Goal: Entertainment & Leisure: Consume media (video, audio)

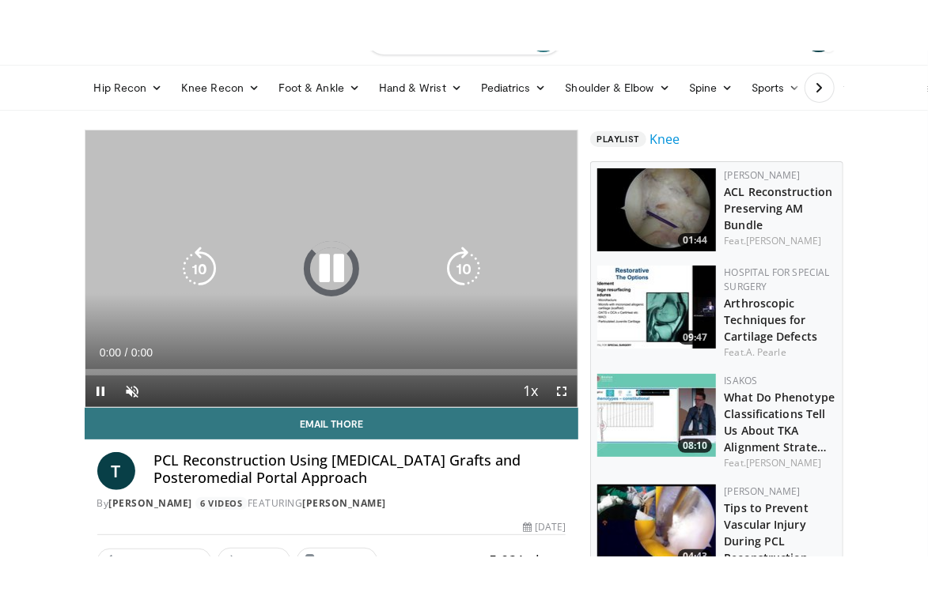
scroll to position [4, 0]
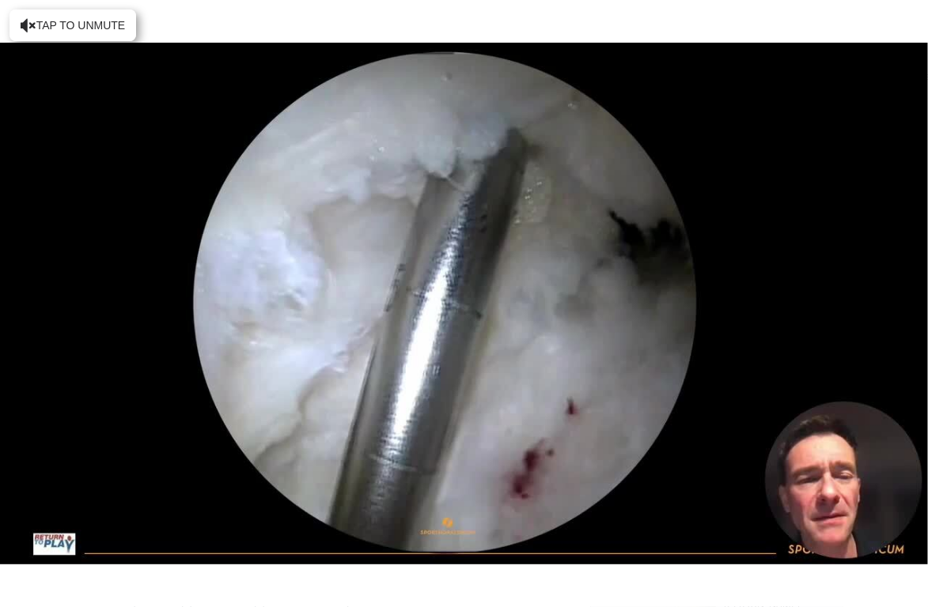
click at [81, 28] on div "10 seconds Tap to unmute" at bounding box center [464, 303] width 928 height 607
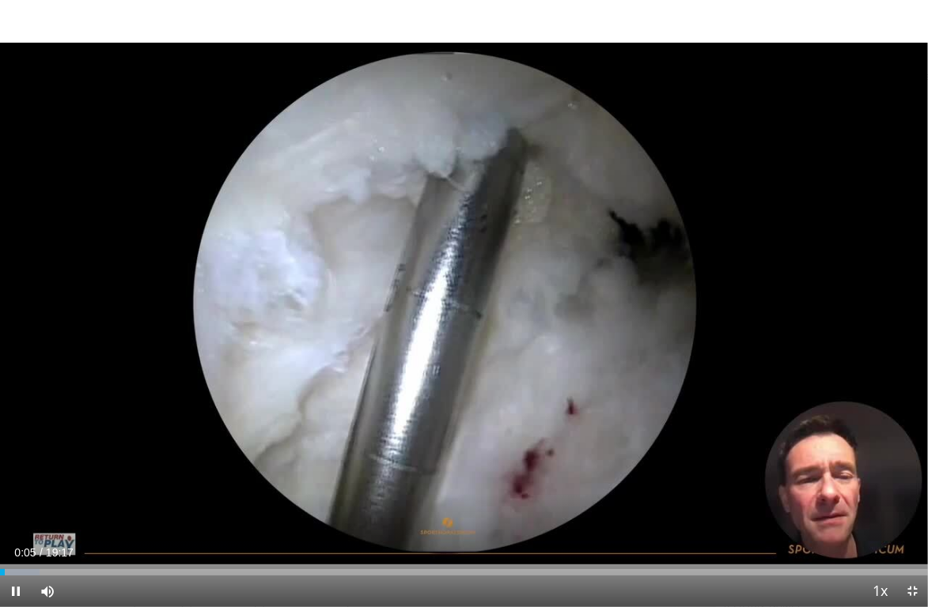
click at [55, 505] on div "Loaded : 4.28% 00:05" at bounding box center [464, 572] width 928 height 6
click at [860, 380] on div "10 seconds Tap to unmute" at bounding box center [464, 303] width 928 height 607
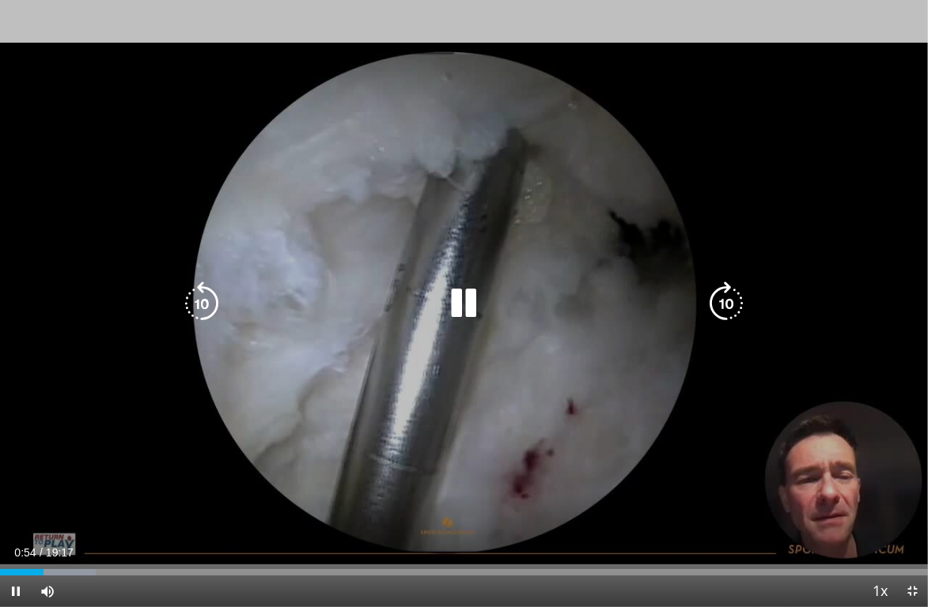
click at [870, 367] on div "10 seconds Tap to unmute" at bounding box center [464, 303] width 928 height 607
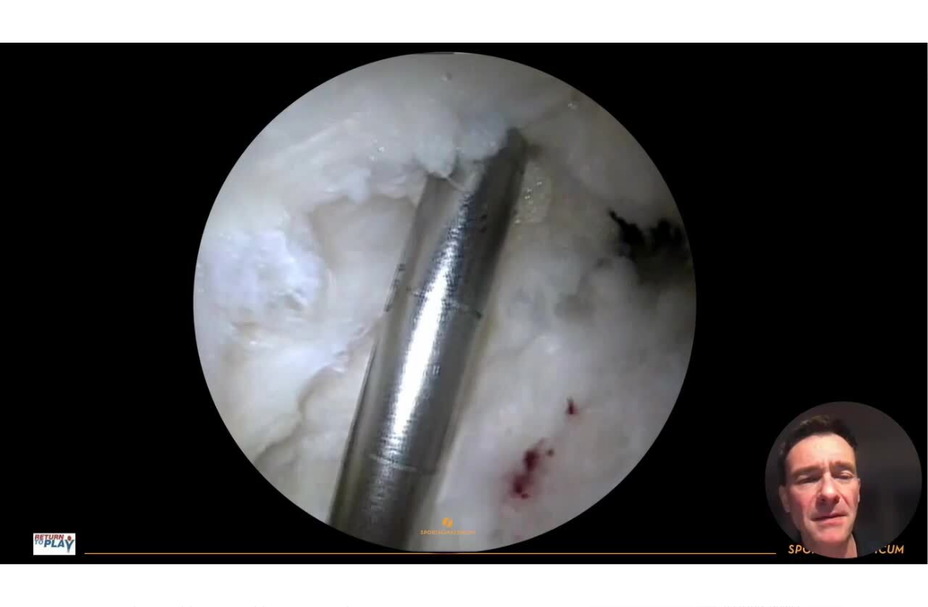
click at [860, 380] on div "10 seconds Tap to unmute" at bounding box center [464, 303] width 928 height 607
click at [868, 373] on div "10 seconds Tap to unmute" at bounding box center [464, 303] width 928 height 607
click at [856, 384] on div "10 seconds Tap to unmute" at bounding box center [464, 303] width 928 height 607
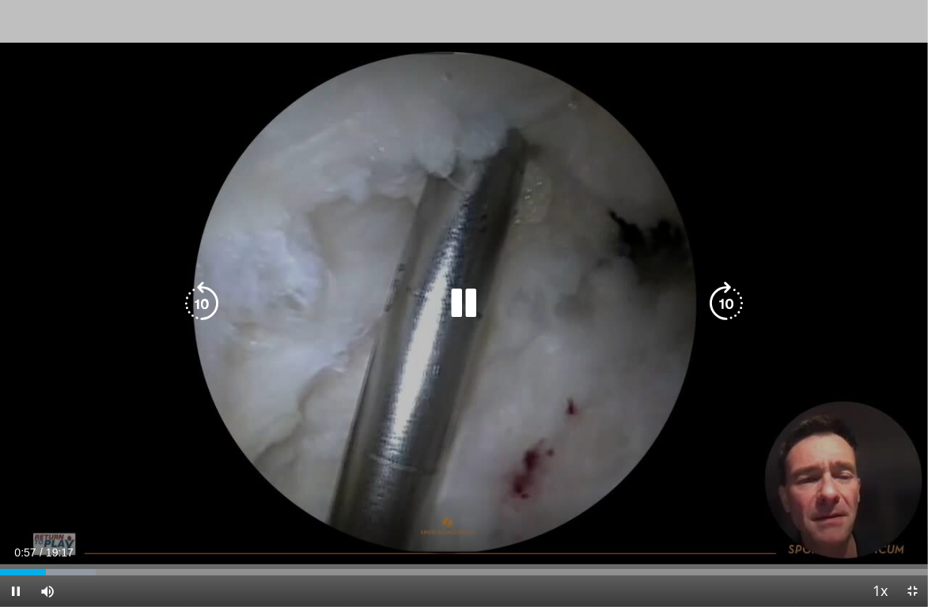
click at [858, 380] on div "10 seconds Tap to unmute" at bounding box center [464, 303] width 928 height 607
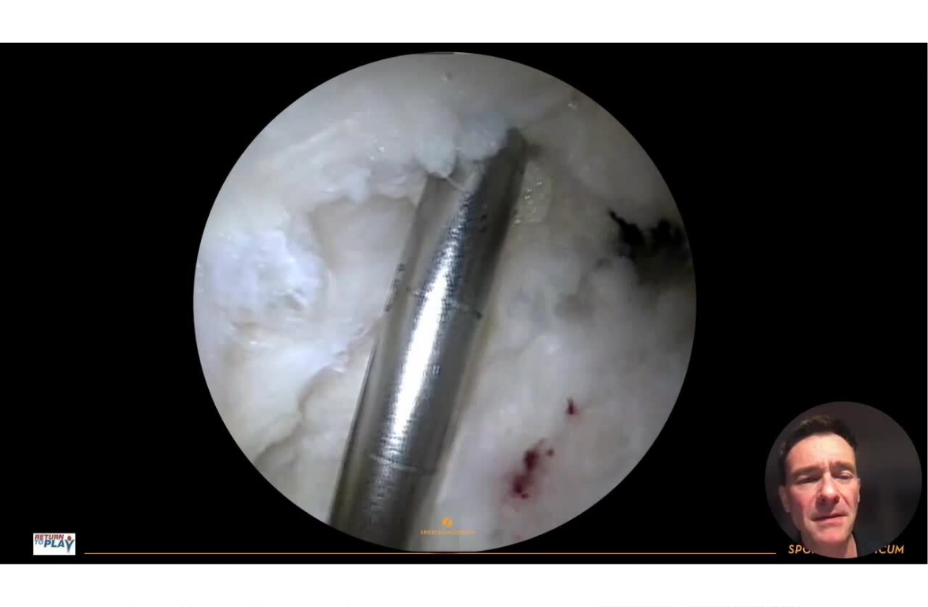
click at [849, 338] on div "10 seconds Tap to unmute" at bounding box center [464, 303] width 928 height 607
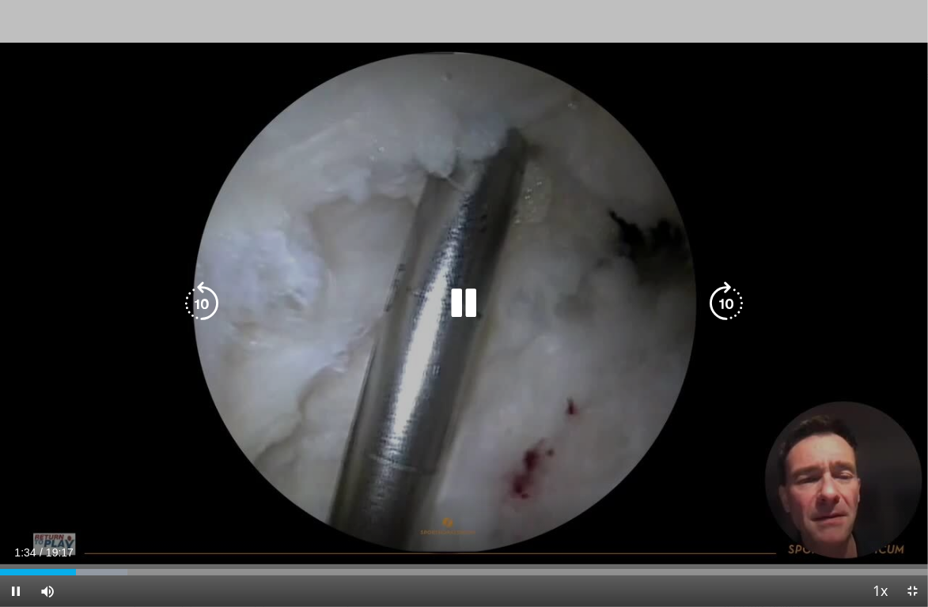
click at [851, 368] on div "10 seconds Tap to unmute" at bounding box center [464, 303] width 928 height 607
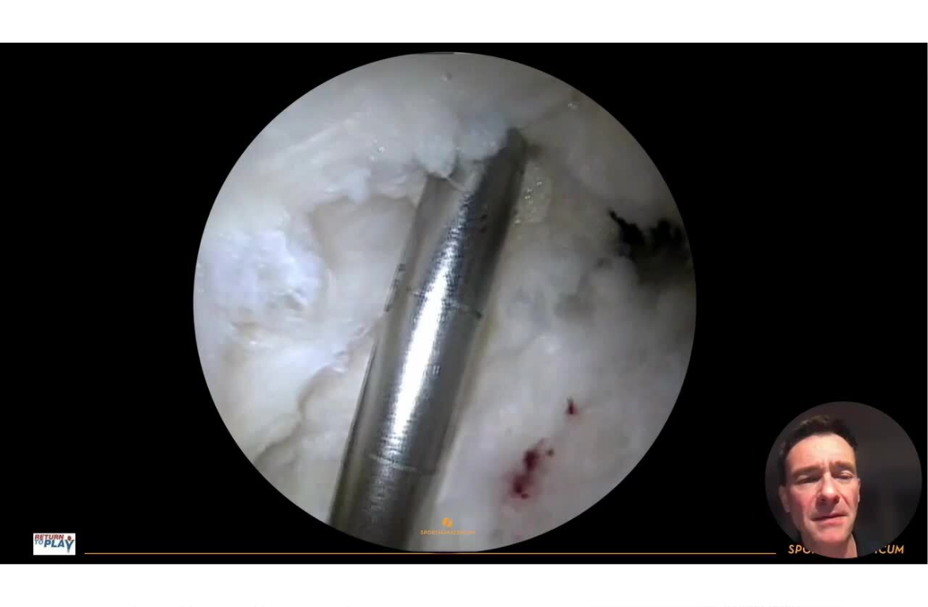
click at [849, 353] on div "10 seconds Tap to unmute" at bounding box center [464, 303] width 928 height 607
click at [519, 355] on div "10 seconds Tap to unmute" at bounding box center [464, 303] width 928 height 607
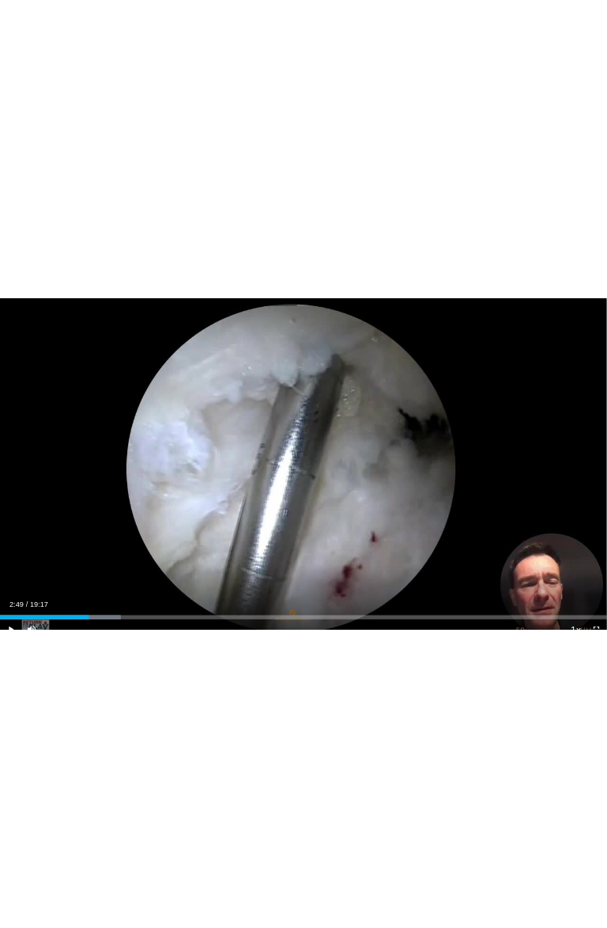
scroll to position [74, 0]
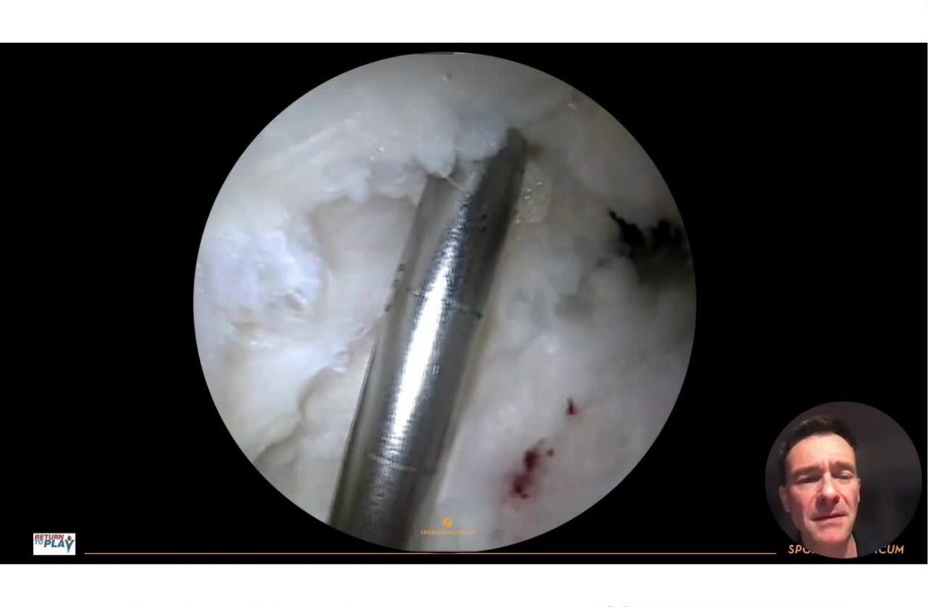
click at [146, 393] on div "10 seconds Tap to unmute" at bounding box center [464, 303] width 928 height 607
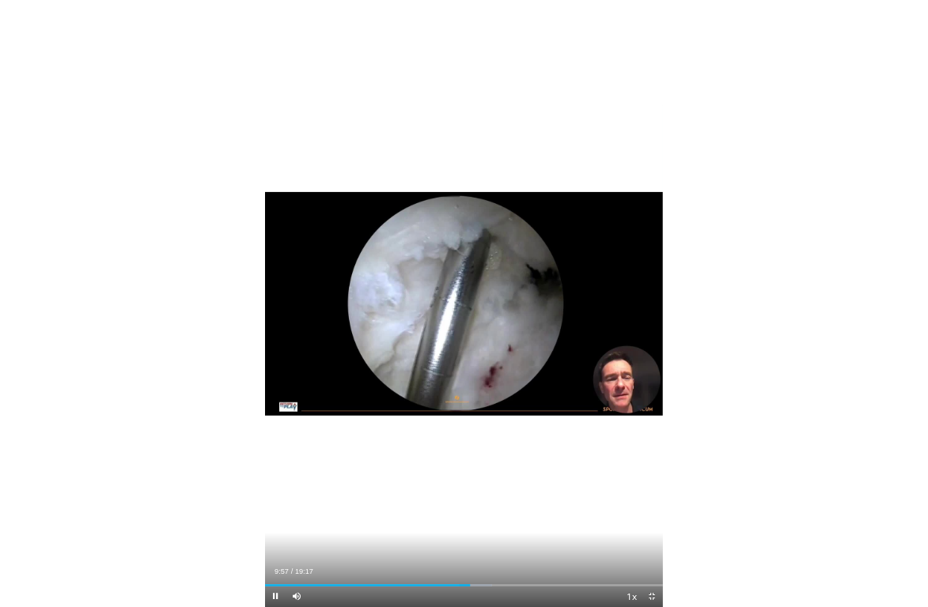
scroll to position [119, 0]
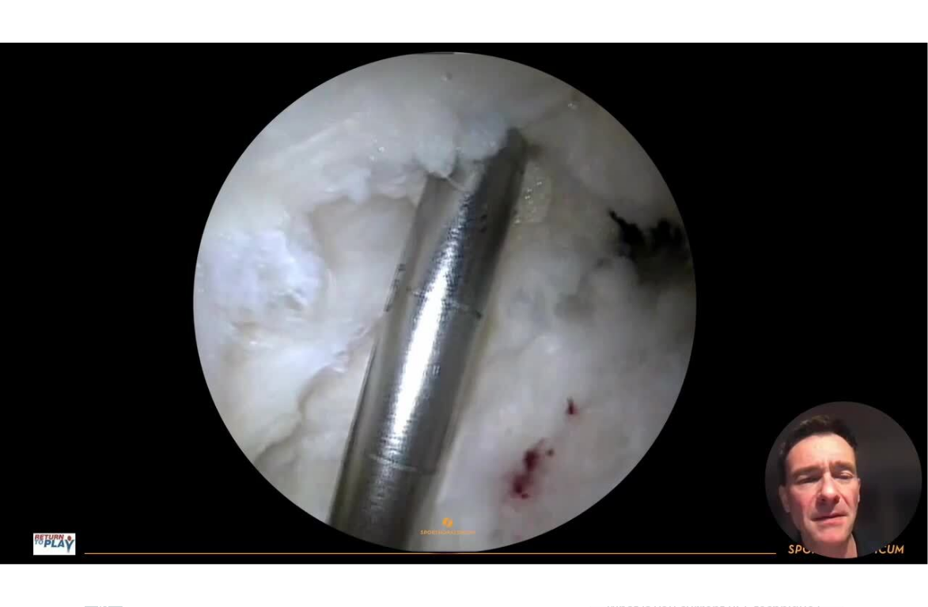
click at [801, 372] on div "10 seconds Tap to unmute" at bounding box center [464, 303] width 928 height 607
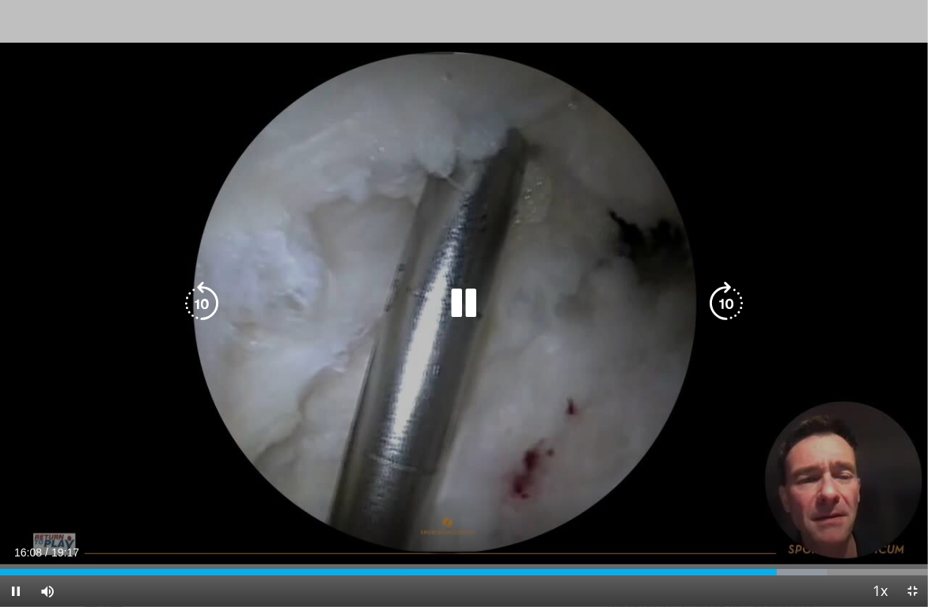
click at [853, 413] on div "10 seconds Tap to unmute" at bounding box center [464, 303] width 928 height 607
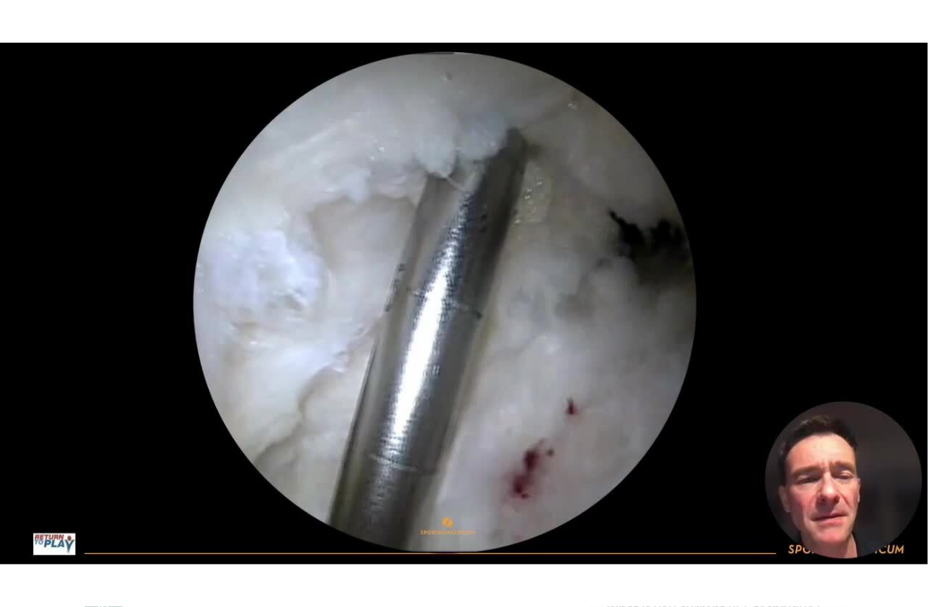
click at [852, 291] on div "10 seconds Tap to unmute" at bounding box center [464, 303] width 928 height 607
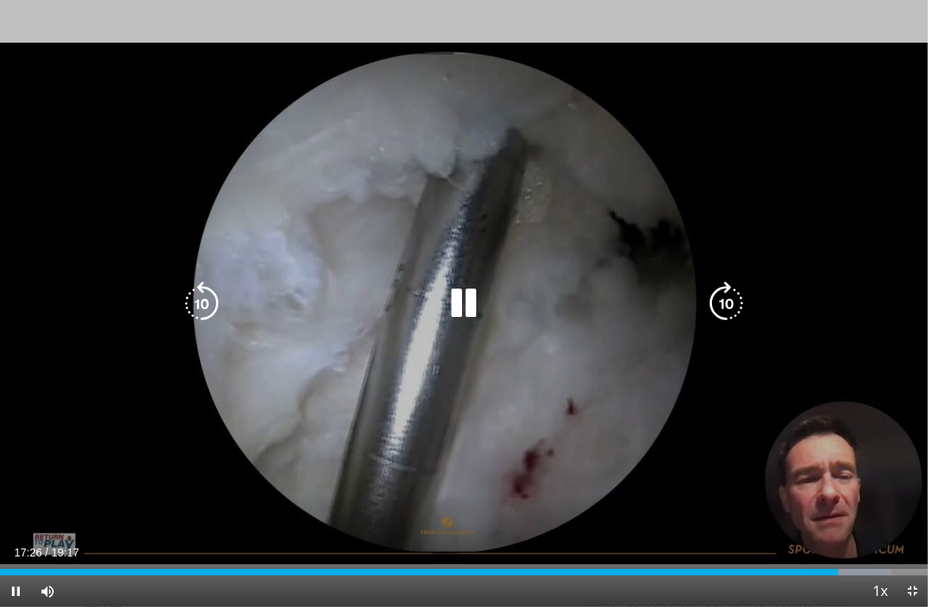
click at [860, 331] on div "10 seconds Tap to unmute" at bounding box center [464, 303] width 928 height 607
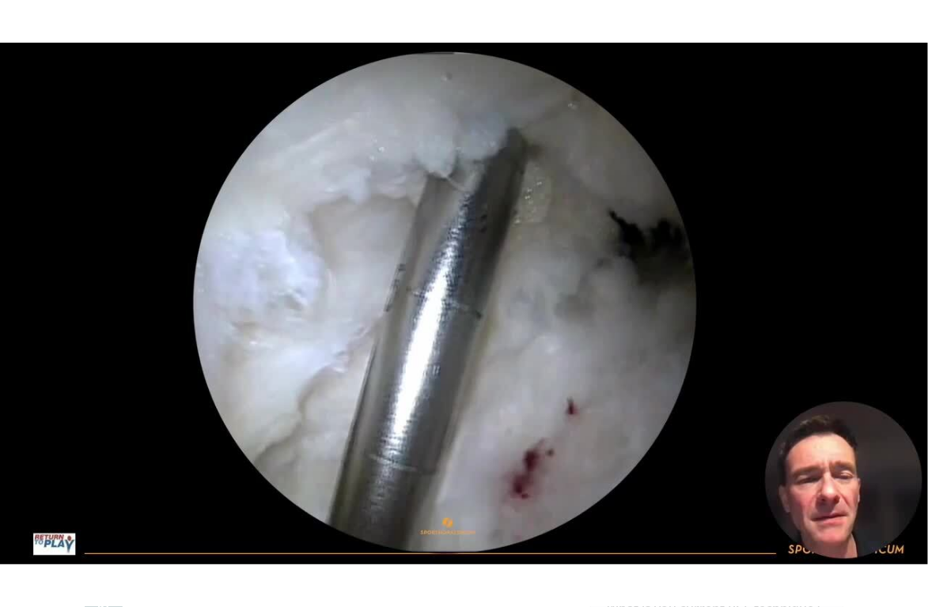
click at [169, 353] on div "10 seconds Tap to unmute" at bounding box center [464, 303] width 928 height 607
click at [512, 457] on div "10 seconds Tap to unmute" at bounding box center [464, 303] width 928 height 607
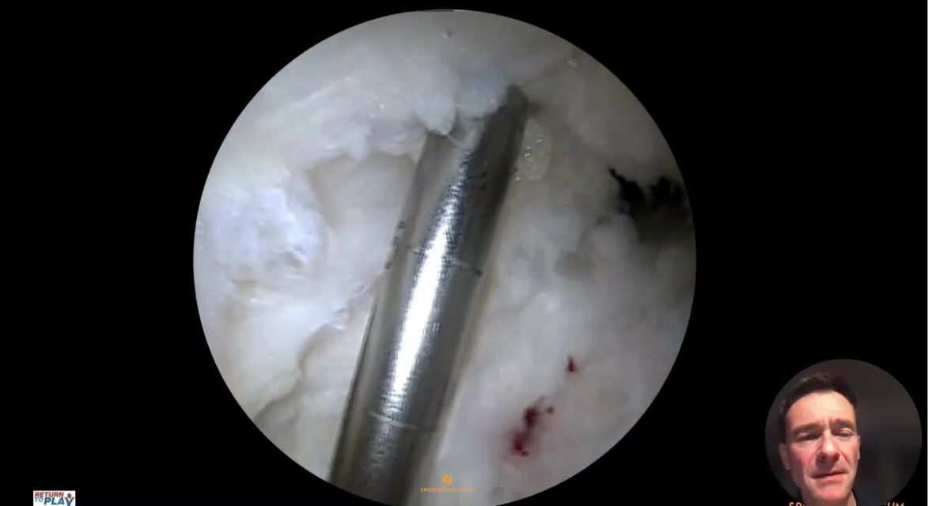
scroll to position [168, 0]
